Goal: Navigation & Orientation: Find specific page/section

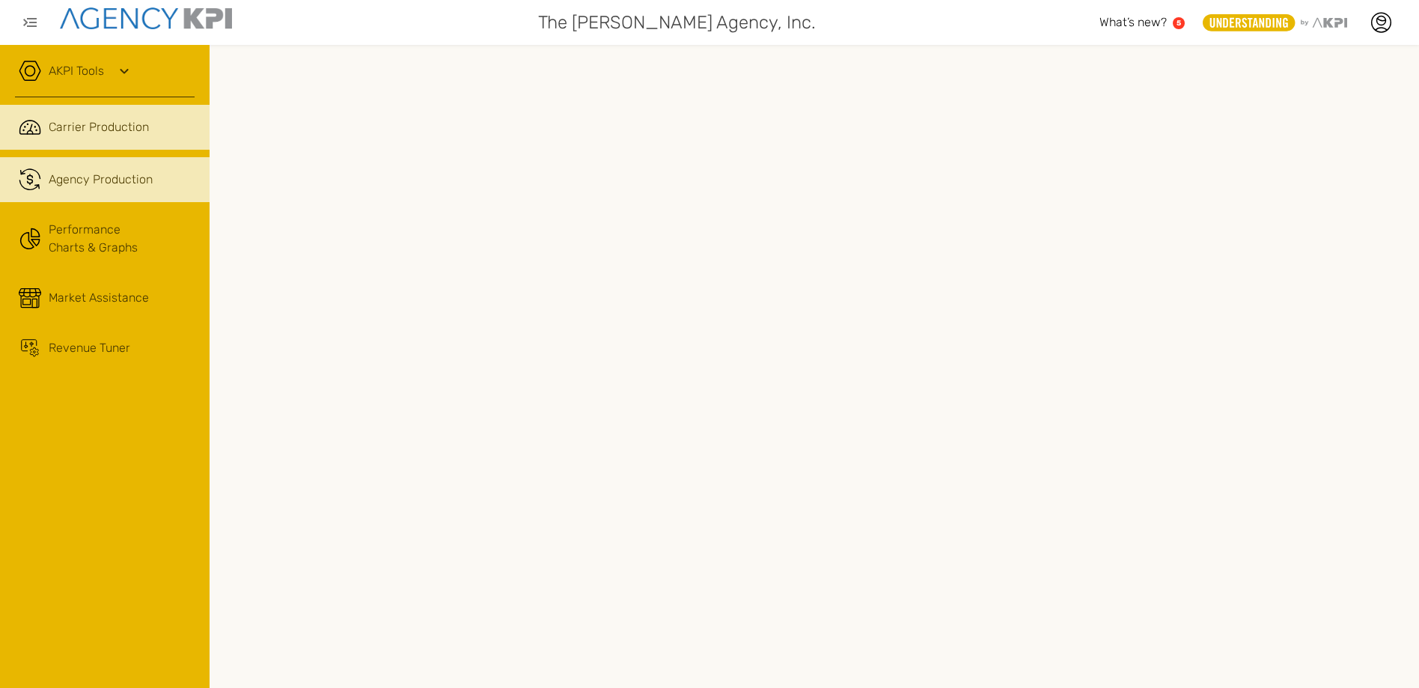
click at [73, 177] on span "Agency Production" at bounding box center [101, 180] width 104 height 18
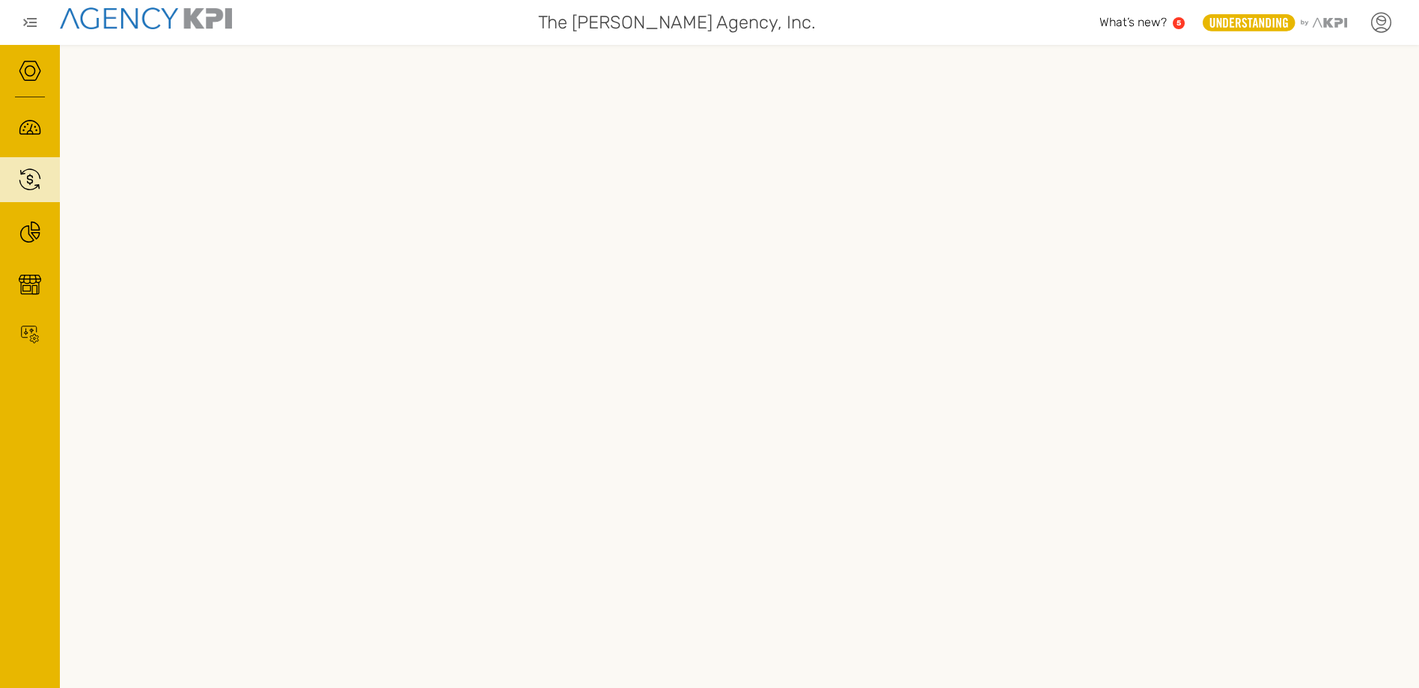
click at [1379, 20] on icon at bounding box center [1381, 19] width 8 height 2
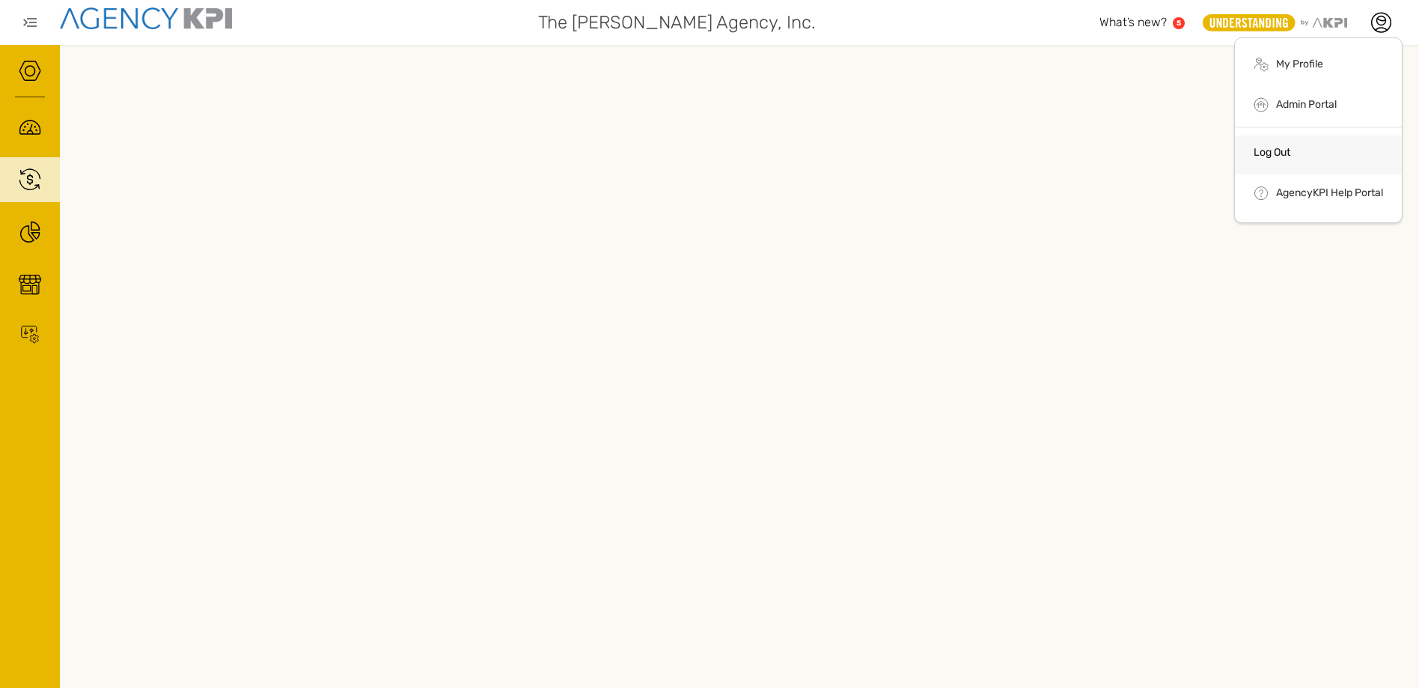
click at [1282, 155] on link "Log Out" at bounding box center [1271, 152] width 37 height 13
